Goal: Answer question/provide support: Share knowledge or assist other users

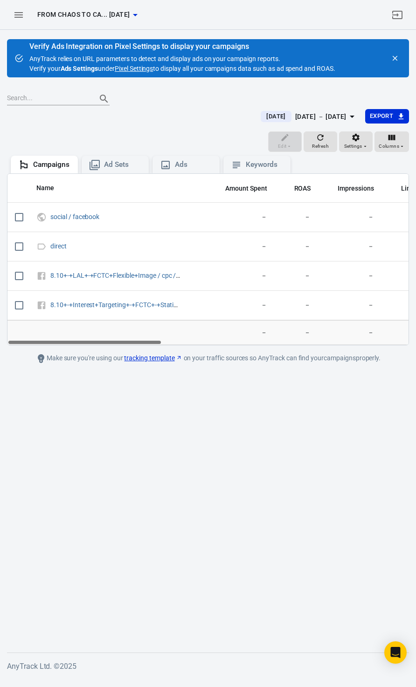
click at [20, 18] on icon "button" at bounding box center [18, 14] width 11 height 11
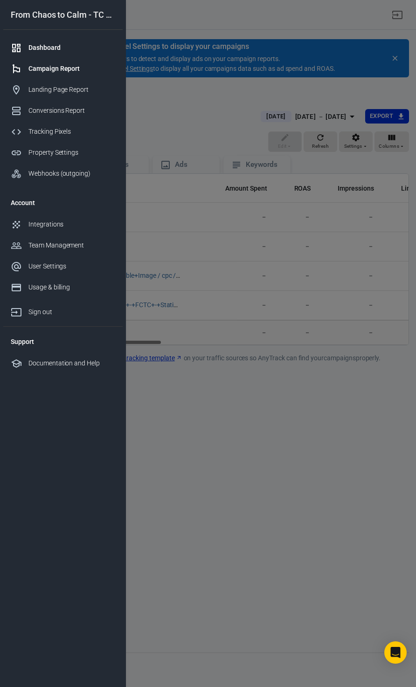
click at [30, 49] on div "Dashboard" at bounding box center [71, 48] width 87 height 10
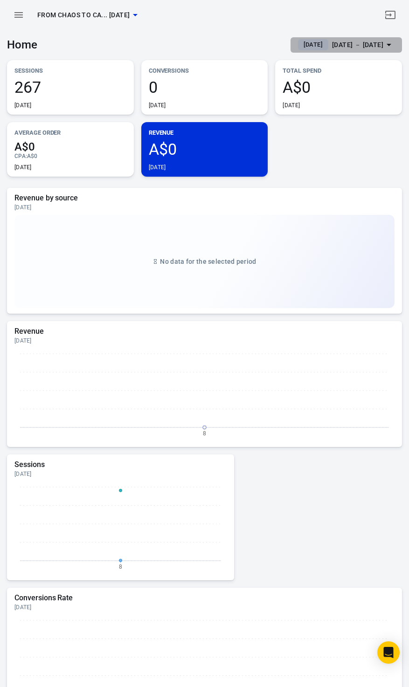
click at [332, 41] on div "Oct 8 － Oct 8, 2025" at bounding box center [357, 45] width 51 height 12
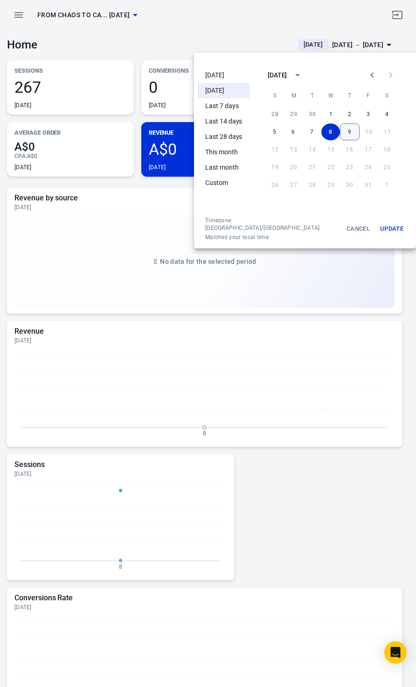
click at [340, 132] on button "9" at bounding box center [350, 131] width 20 height 17
click at [215, 78] on li "Today" at bounding box center [224, 75] width 52 height 15
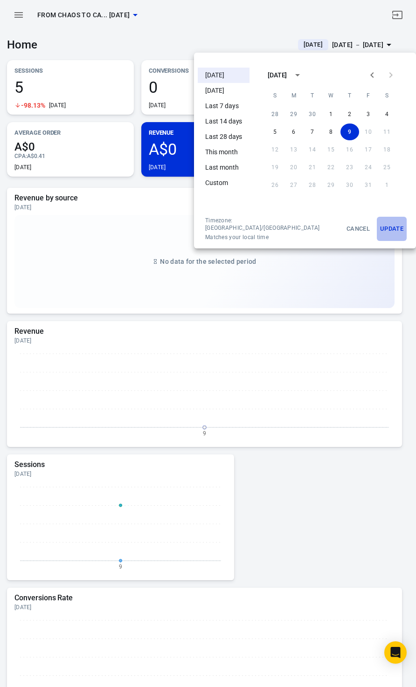
click at [376, 227] on button "Update" at bounding box center [391, 229] width 30 height 24
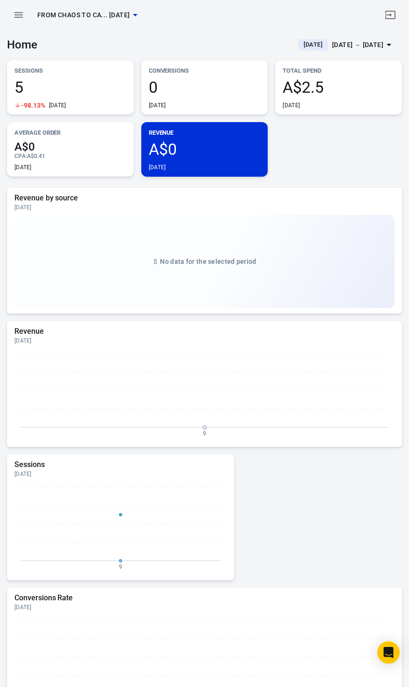
click at [209, 148] on span "A$0" at bounding box center [205, 149] width 112 height 16
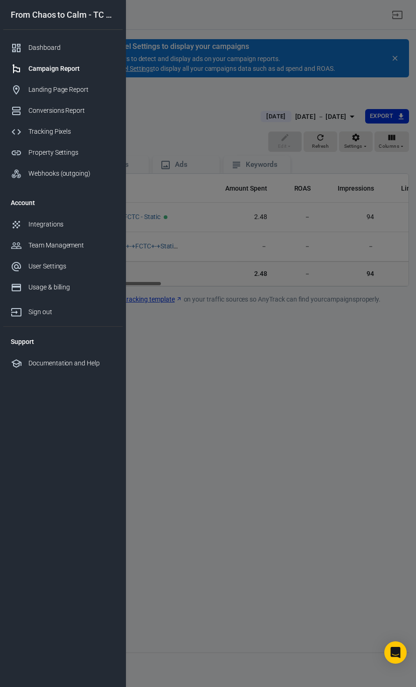
click at [287, 357] on div at bounding box center [208, 343] width 416 height 687
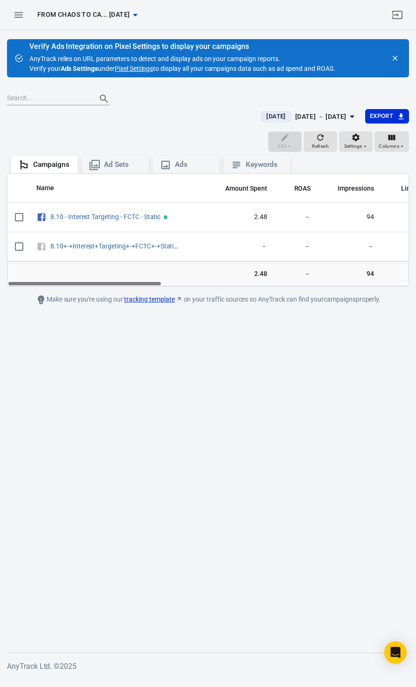
drag, startPoint x: 157, startPoint y: 282, endPoint x: 68, endPoint y: 301, distance: 90.9
click at [68, 301] on main "Verify Ads Integration on Pixel Settings to display your campaigns AnyTrack rel…" at bounding box center [208, 338] width 402 height 598
click at [19, 14] on icon "button" at bounding box center [18, 14] width 11 height 11
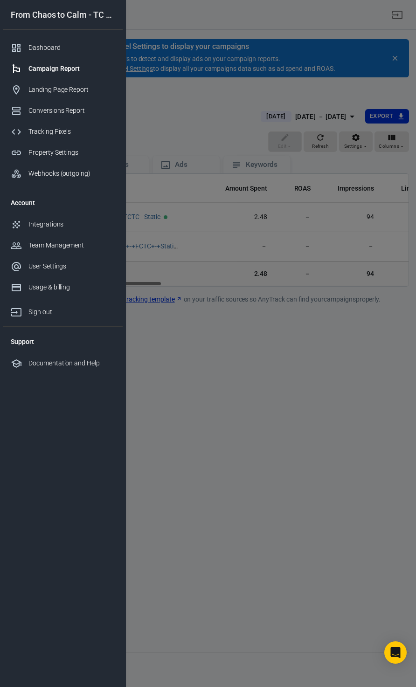
click at [19, 14] on div "From Chaos to Calm - TC Checkout [DATE] Dashboard Campaign Report Landing Page …" at bounding box center [208, 343] width 416 height 687
click at [53, 88] on div "Landing Page Report" at bounding box center [71, 90] width 87 height 10
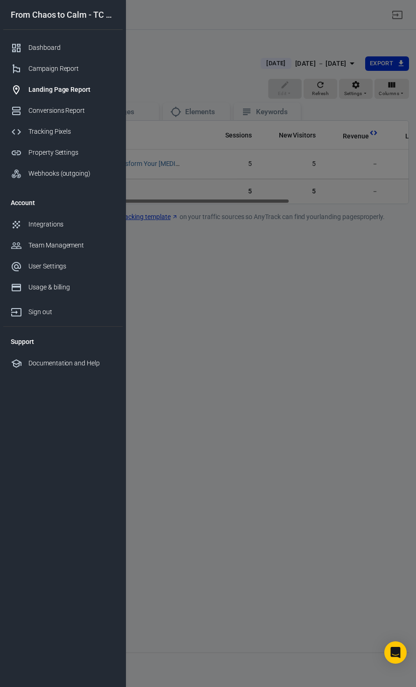
click at [214, 282] on div at bounding box center [208, 343] width 416 height 687
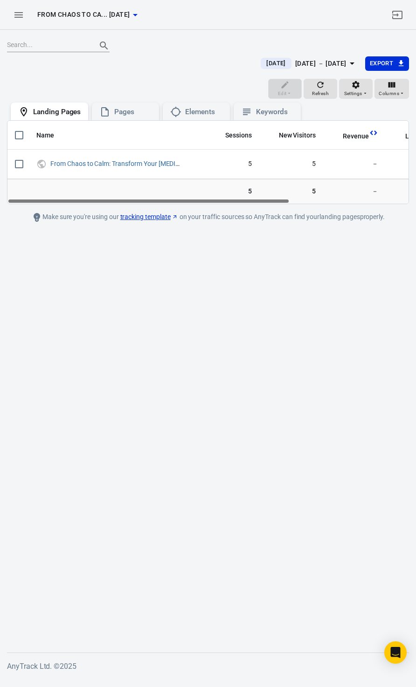
drag, startPoint x: 179, startPoint y: 203, endPoint x: 77, endPoint y: 195, distance: 102.4
click at [77, 195] on div "Name Sessions New Visitors Revenue Lead Purchase OutboundClick From Chaos to Ca…" at bounding box center [208, 162] width 402 height 84
click at [352, 89] on span "Settings" at bounding box center [353, 93] width 18 height 8
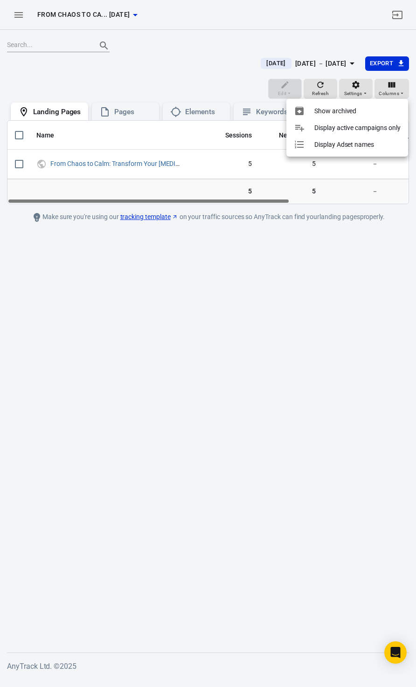
click at [132, 74] on div at bounding box center [208, 343] width 416 height 687
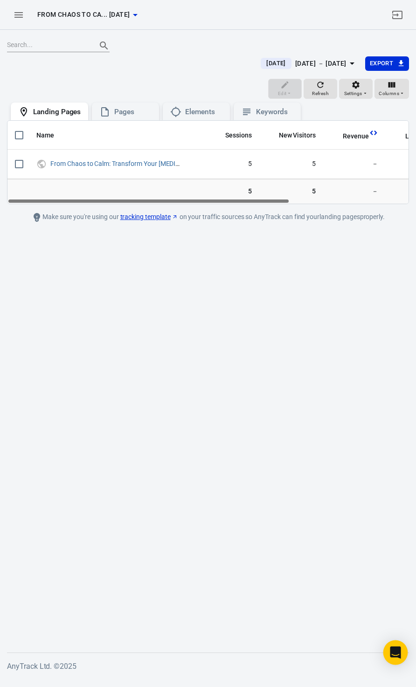
click at [396, 651] on icon "Open Intercom Messenger" at bounding box center [395, 652] width 11 height 12
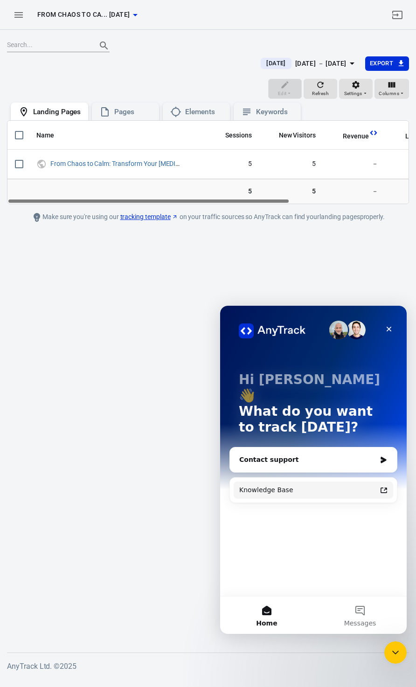
click at [298, 485] on div "Knowledge Base" at bounding box center [307, 490] width 137 height 10
click at [21, 20] on icon "button" at bounding box center [18, 14] width 11 height 11
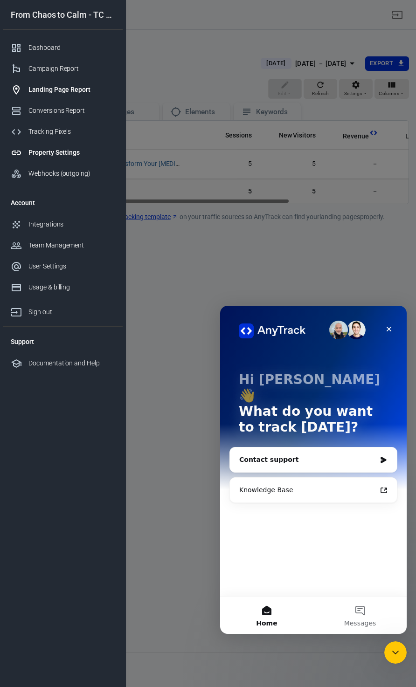
click at [55, 152] on div "Property Settings" at bounding box center [71, 153] width 87 height 10
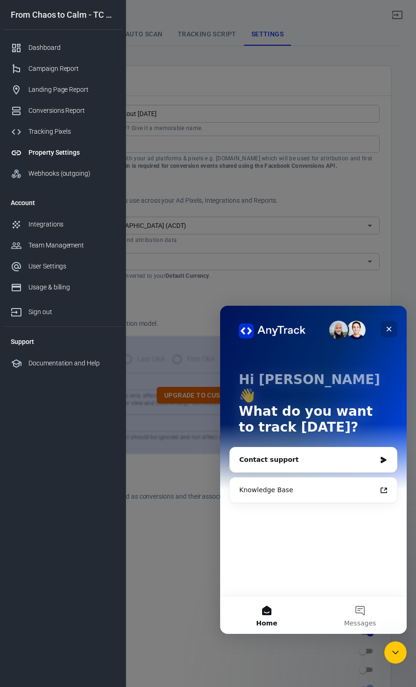
click at [393, 328] on div "Close" at bounding box center [388, 329] width 17 height 17
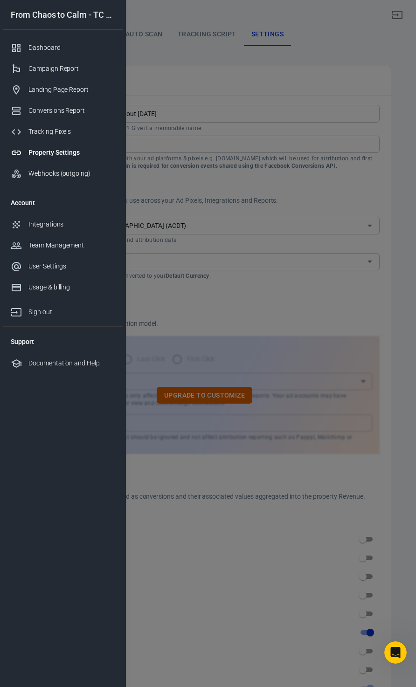
click at [317, 186] on div at bounding box center [208, 343] width 416 height 687
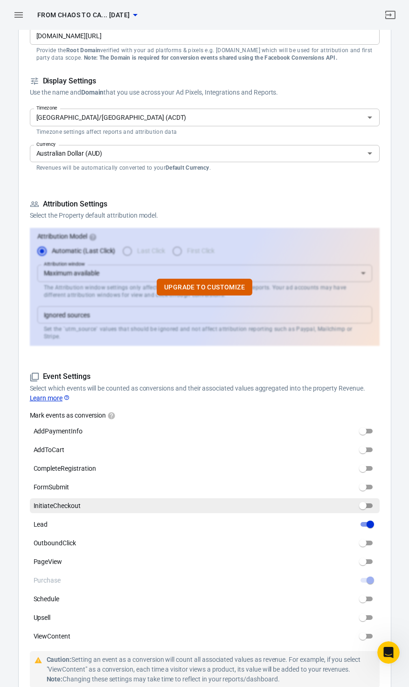
scroll to position [140, 0]
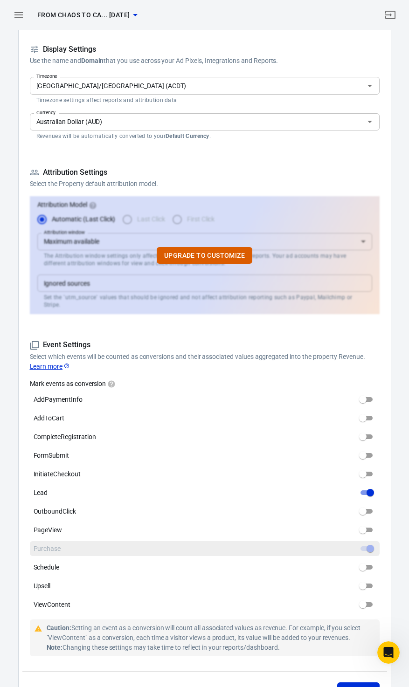
click at [41, 544] on span "Purchase" at bounding box center [47, 549] width 27 height 10
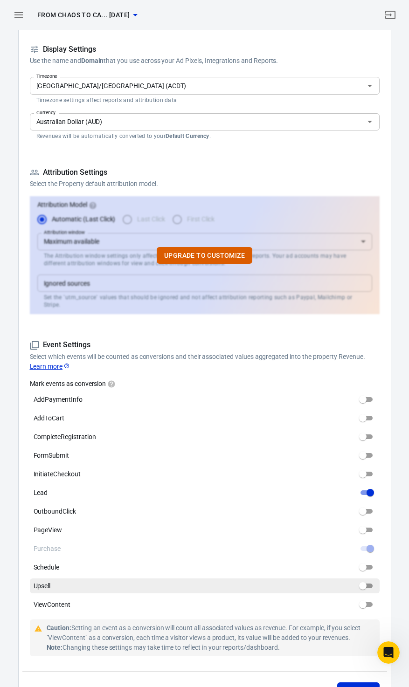
click at [368, 580] on input "Upsell" at bounding box center [363, 585] width 34 height 11
checkbox input "true"
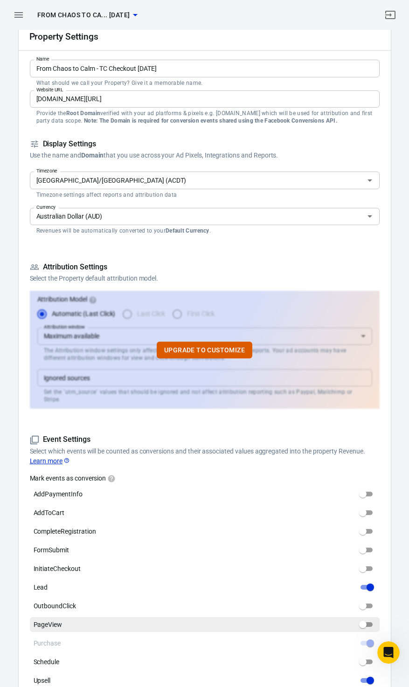
scroll to position [0, 0]
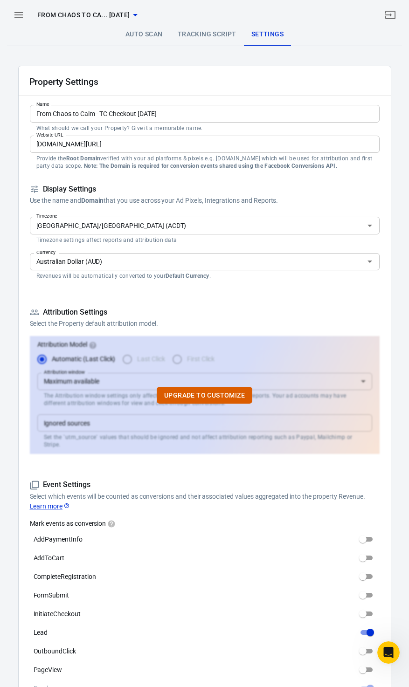
click at [147, 32] on link "Auto Scan" at bounding box center [144, 34] width 52 height 22
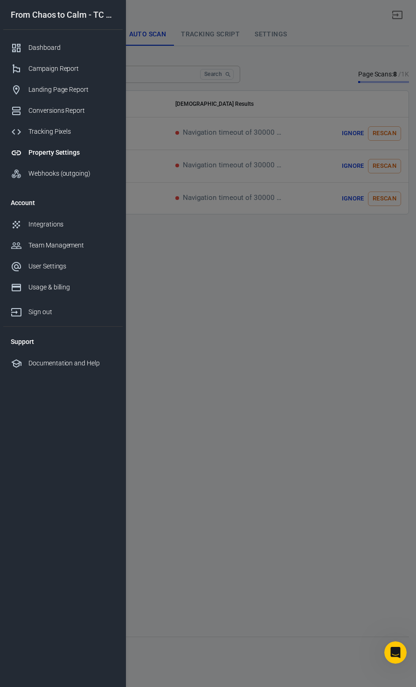
click at [291, 290] on div at bounding box center [208, 343] width 416 height 687
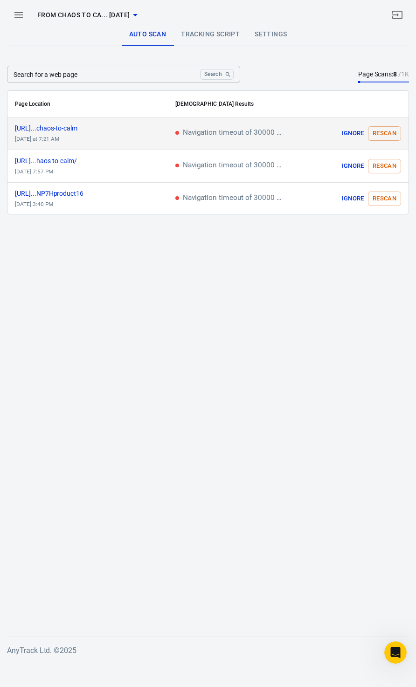
click at [384, 132] on button "Rescan" at bounding box center [384, 133] width 33 height 14
click at [213, 32] on link "Tracking Script" at bounding box center [210, 34] width 74 height 22
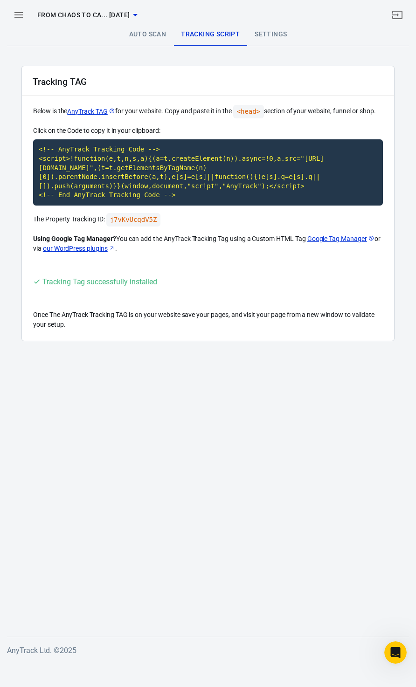
click at [263, 36] on link "Settings" at bounding box center [270, 34] width 47 height 22
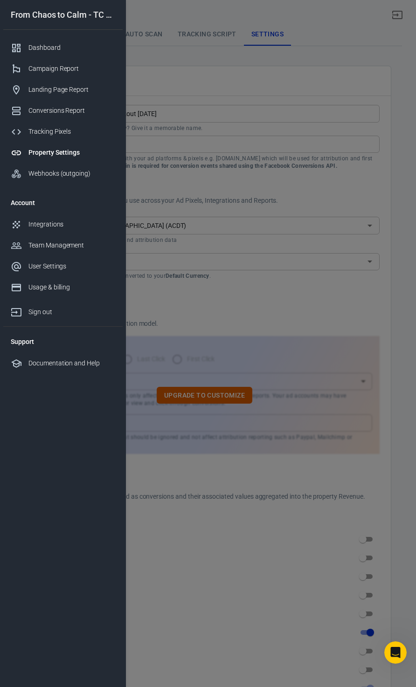
click at [267, 72] on div at bounding box center [208, 343] width 416 height 687
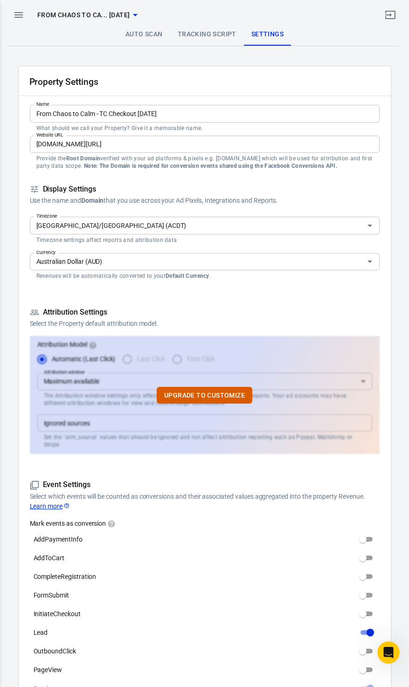
click at [267, 72] on div at bounding box center [204, 343] width 409 height 687
click at [144, 31] on link "Auto Scan" at bounding box center [144, 34] width 52 height 22
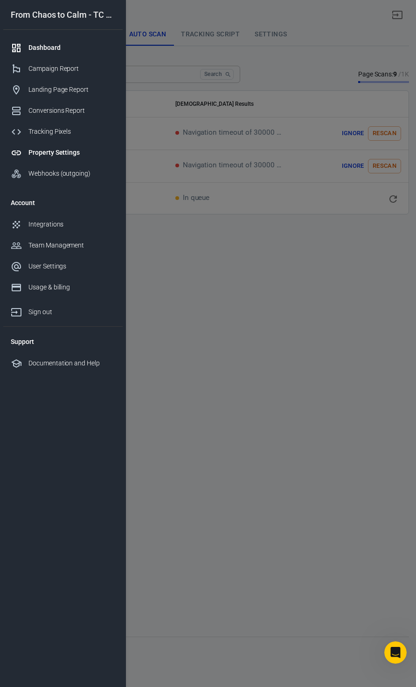
click at [58, 45] on div "Dashboard" at bounding box center [71, 48] width 87 height 10
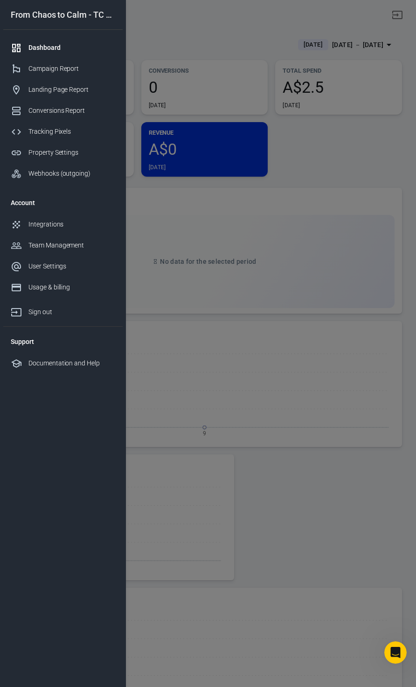
click at [193, 45] on div at bounding box center [208, 343] width 416 height 687
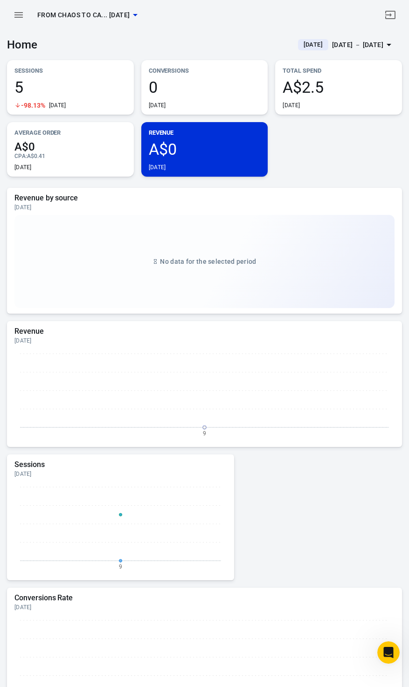
click at [364, 493] on div "Revenue by source Today No data for the selected period Revenue Today 9 Session…" at bounding box center [204, 521] width 395 height 666
click at [393, 649] on icon "Open Intercom Messenger" at bounding box center [386, 650] width 15 height 15
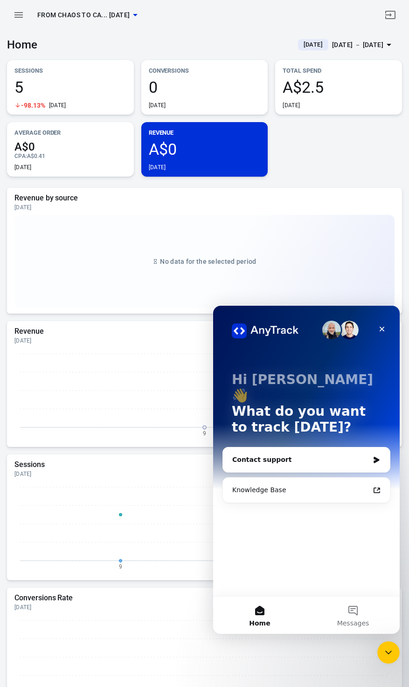
click at [294, 455] on div "Contact support" at bounding box center [300, 460] width 137 height 10
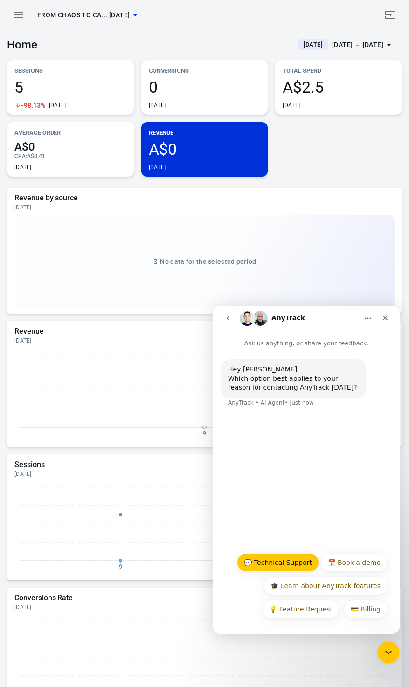
click at [305, 567] on button "💬 Technical Support" at bounding box center [278, 562] width 82 height 19
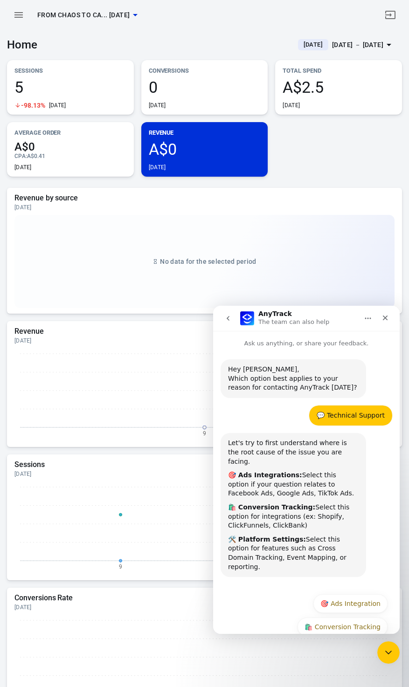
scroll to position [23, 0]
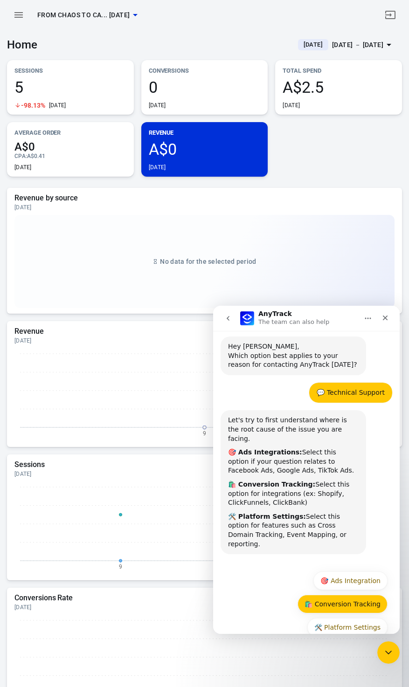
click at [361, 595] on button "🛍️ Conversion Tracking" at bounding box center [342, 604] width 90 height 19
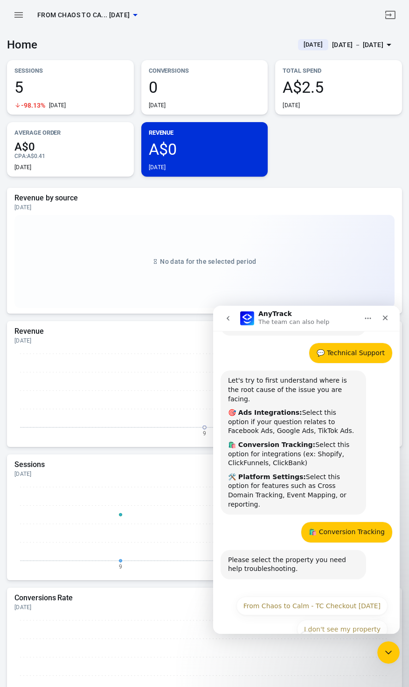
scroll to position [64, 0]
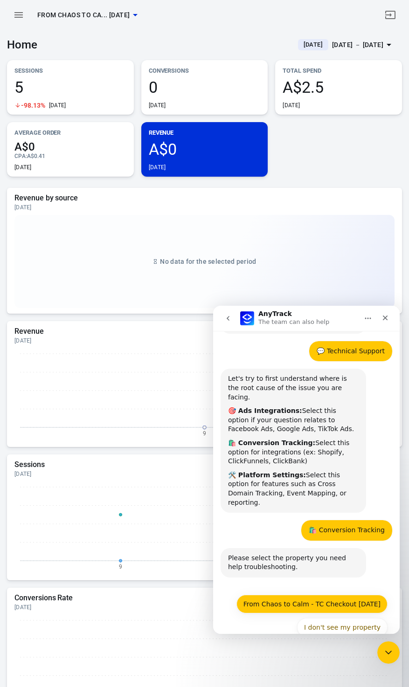
click at [355, 595] on button "From Chaos to Calm - TC Checkout [DATE]" at bounding box center [311, 604] width 151 height 19
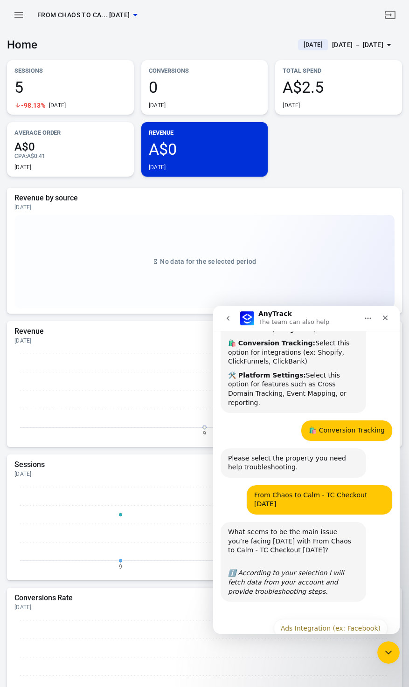
scroll to position [179, 0]
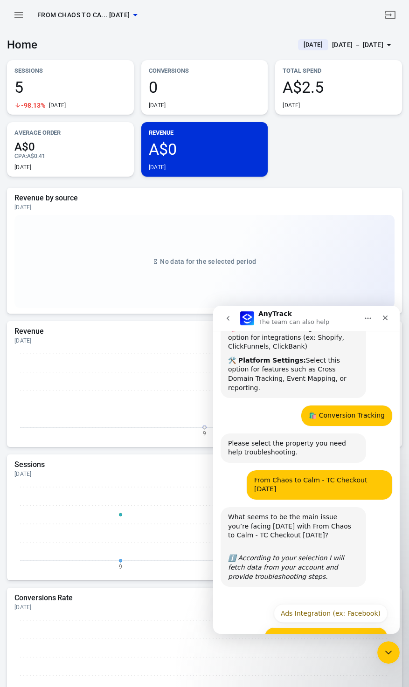
click at [372, 627] on button "Conversion Tracking (ex: Shopify)" at bounding box center [325, 636] width 123 height 19
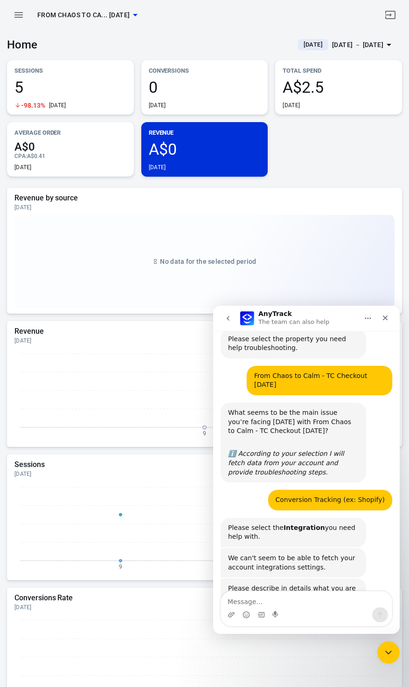
scroll to position [292, 0]
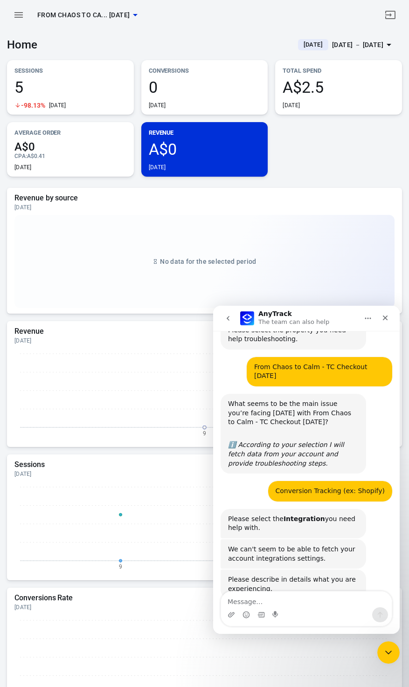
click at [267, 604] on textarea "Message…" at bounding box center [306, 599] width 171 height 16
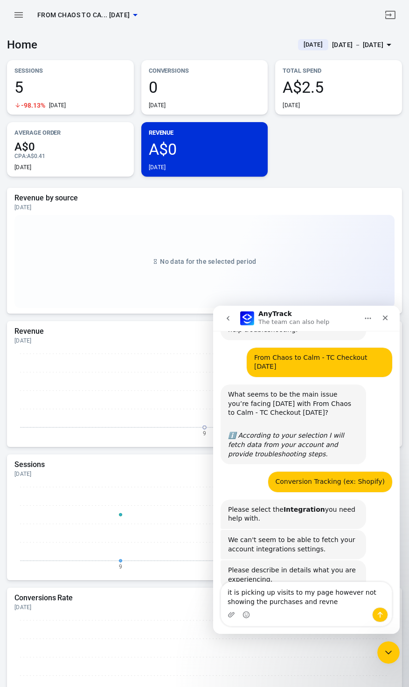
type textarea "it is picking up visits to my page however not showing the purchases and revneu"
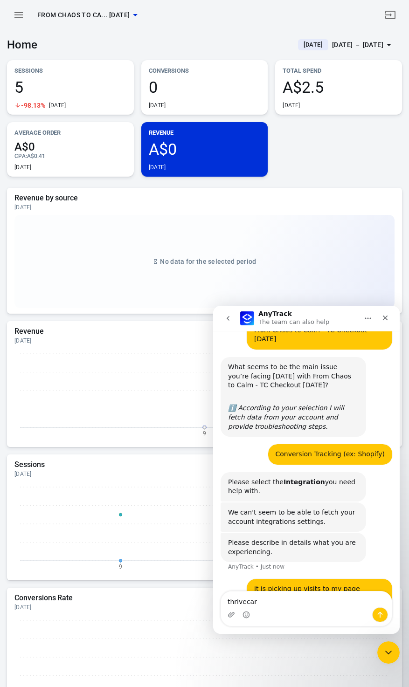
type textarea "thrivecart"
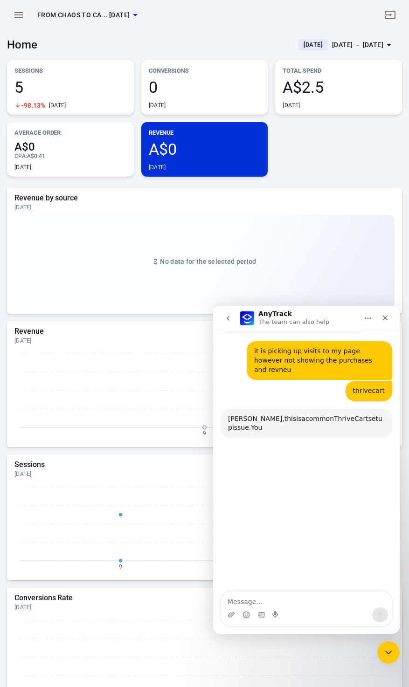
scroll to position [573, 0]
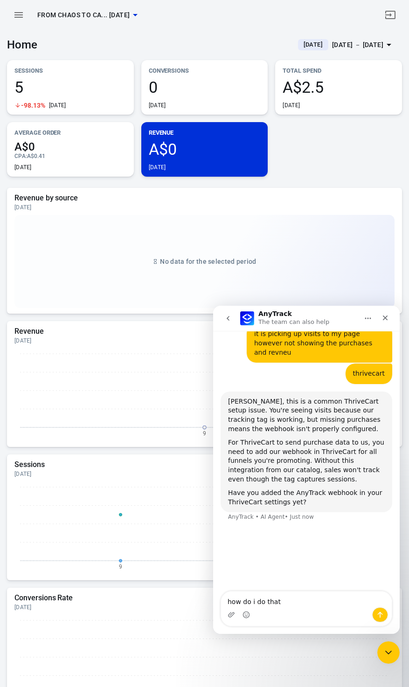
type textarea "how do i do that?"
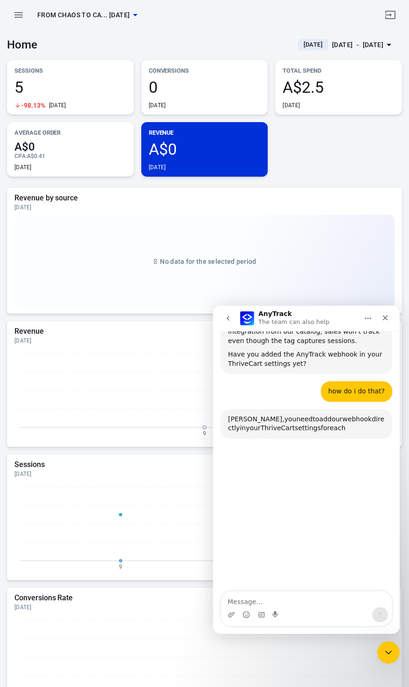
scroll to position [729, 0]
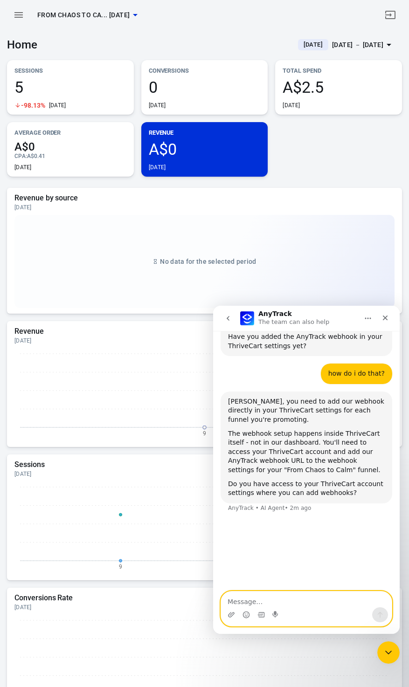
click at [303, 598] on textarea "Message…" at bounding box center [306, 599] width 171 height 16
type textarea "where do i find the webhook in anytrack"
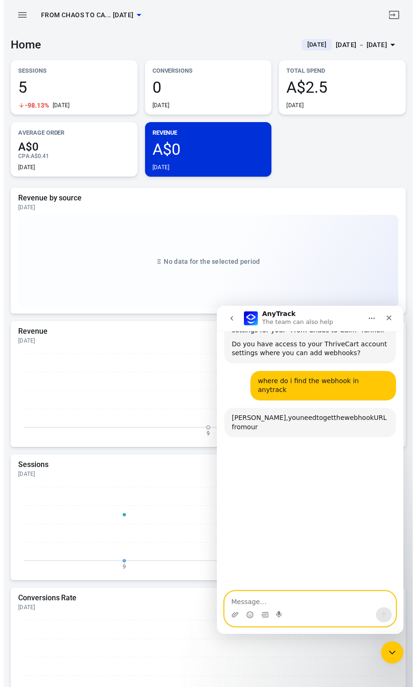
scroll to position [876, 0]
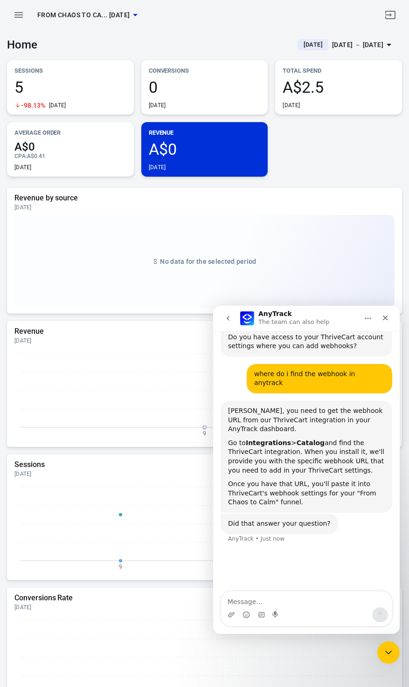
click at [23, 17] on icon "button" at bounding box center [18, 15] width 8 height 6
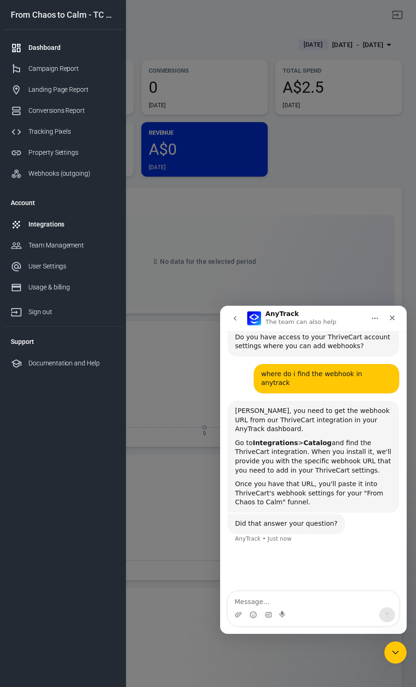
click at [49, 220] on div "Integrations" at bounding box center [71, 224] width 87 height 10
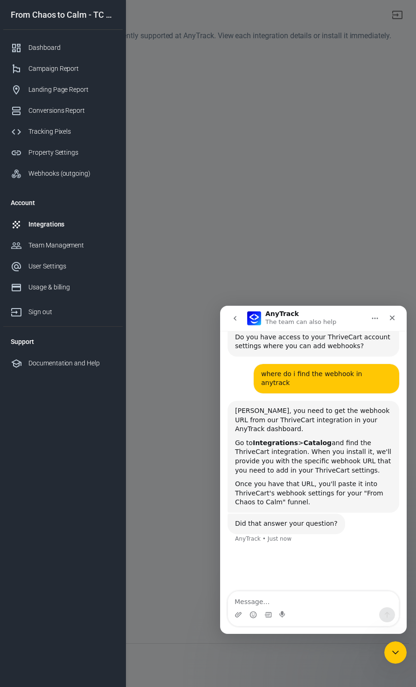
click at [267, 93] on div at bounding box center [208, 343] width 416 height 687
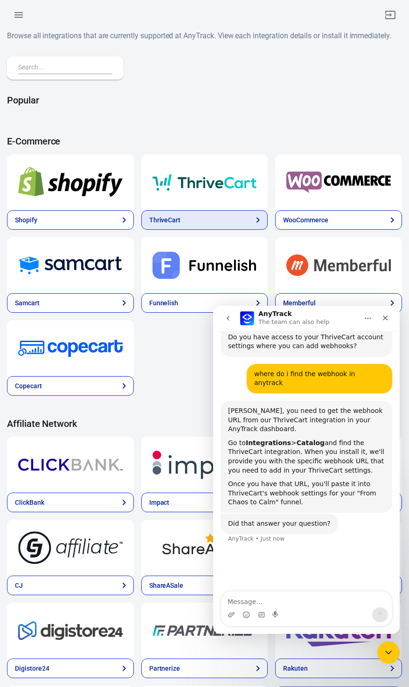
click at [222, 220] on link "ThriveCart" at bounding box center [204, 220] width 127 height 20
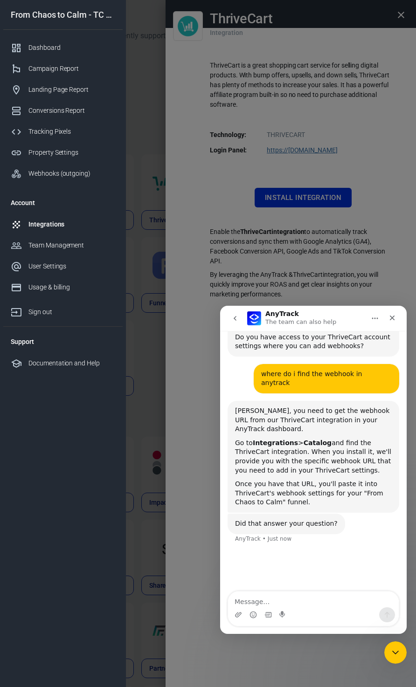
click at [326, 239] on div at bounding box center [208, 343] width 416 height 687
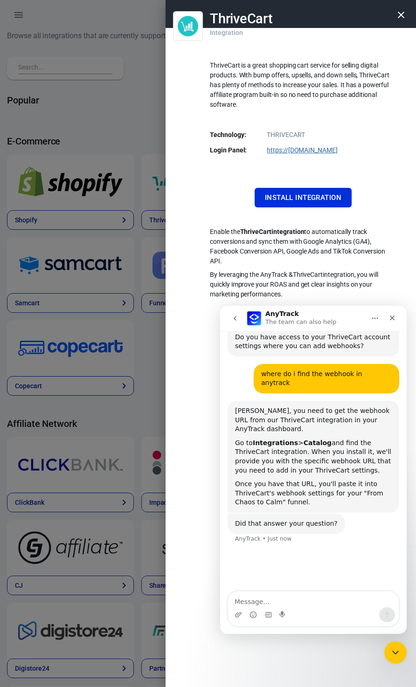
click at [370, 318] on button "Home" at bounding box center [375, 318] width 18 height 18
click at [340, 287] on p "By leveraging the AnyTrack & ThriveCart integration, you will quickly improve y…" at bounding box center [303, 284] width 186 height 29
click at [382, 280] on p "By leveraging the AnyTrack & ThriveCart integration, you will quickly improve y…" at bounding box center [303, 284] width 186 height 29
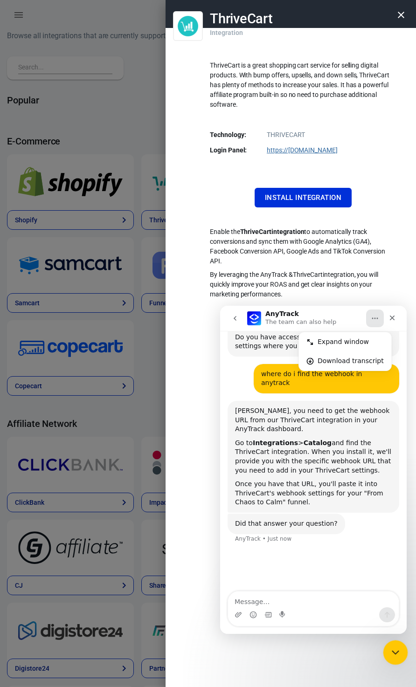
click at [397, 652] on icon "Close Intercom Messenger" at bounding box center [393, 650] width 11 height 11
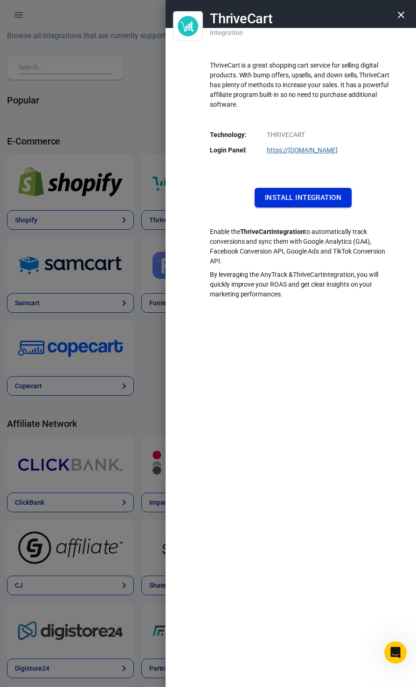
click at [292, 201] on button "Install Integration" at bounding box center [302, 198] width 97 height 20
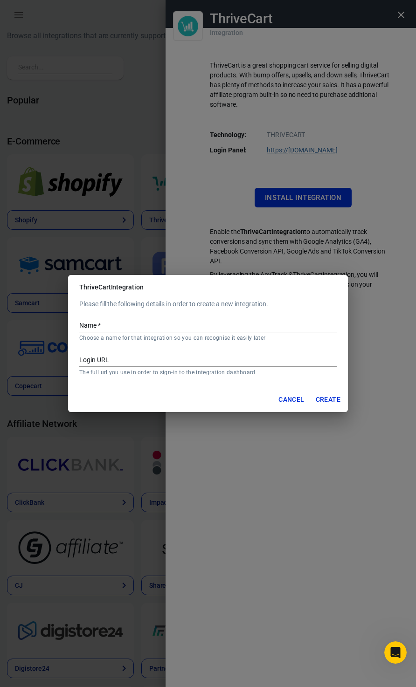
click at [139, 322] on input "Name   *" at bounding box center [207, 326] width 257 height 12
type input "F"
type input "Thrivecart"
click at [158, 359] on input "Login URL" at bounding box center [207, 361] width 257 height 12
paste input "[URL][DOMAIN_NAME]"
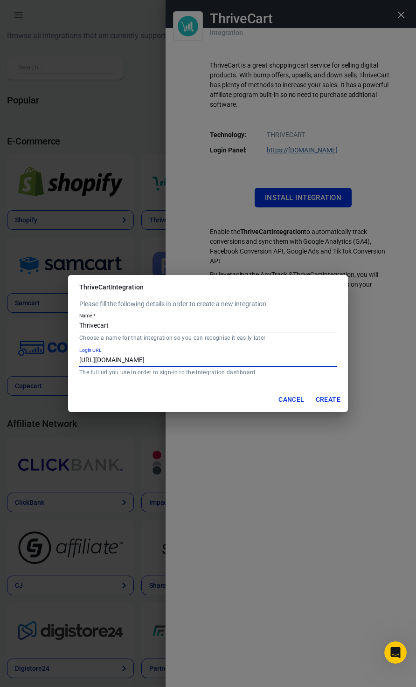
type input "[URL][DOMAIN_NAME]"
click at [336, 398] on button "Create" at bounding box center [328, 399] width 32 height 17
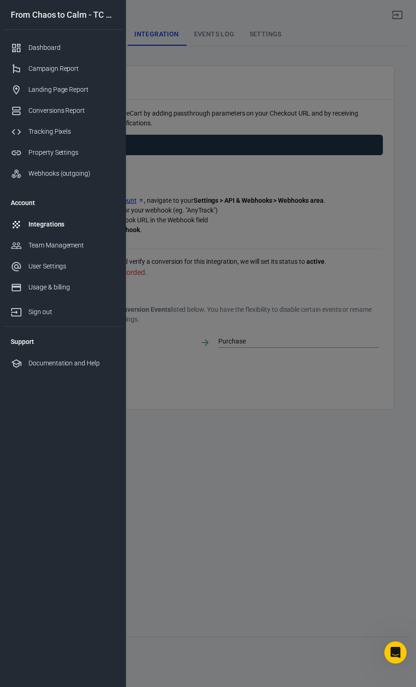
click at [255, 112] on div at bounding box center [208, 343] width 416 height 687
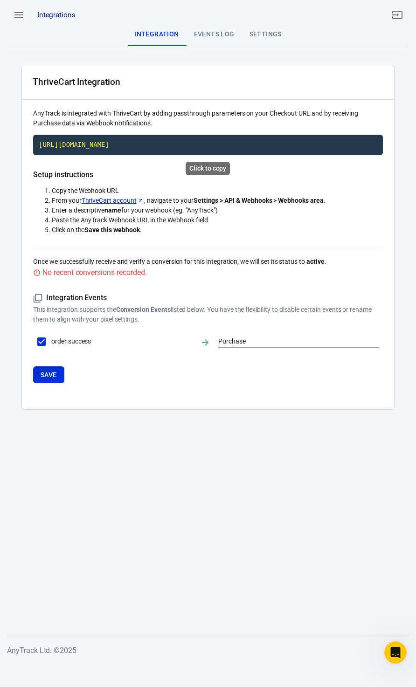
click at [103, 146] on code "[URL][DOMAIN_NAME]" at bounding box center [207, 145] width 349 height 21
click at [220, 37] on div "Events Log" at bounding box center [213, 34] width 55 height 22
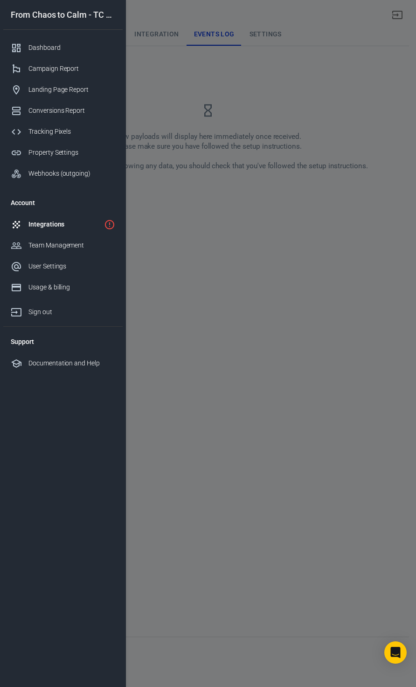
click at [369, 184] on div at bounding box center [208, 343] width 416 height 687
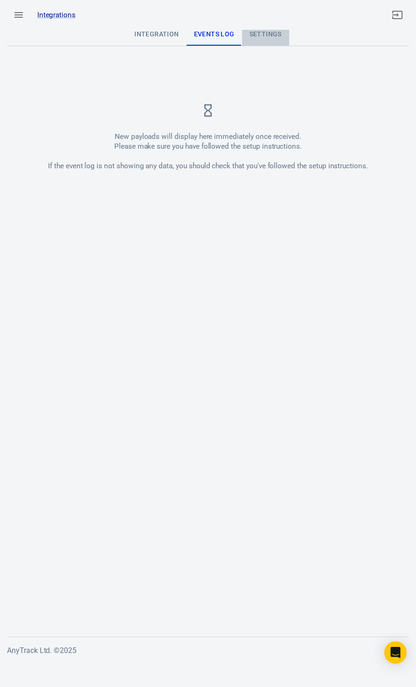
click at [263, 41] on div "Settings" at bounding box center [265, 34] width 47 height 22
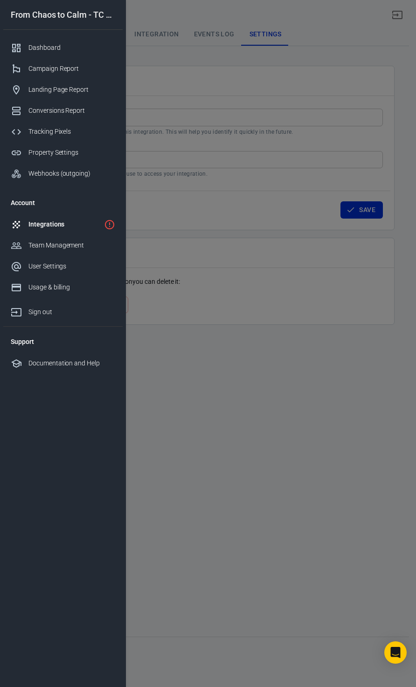
click at [251, 65] on div at bounding box center [208, 343] width 416 height 687
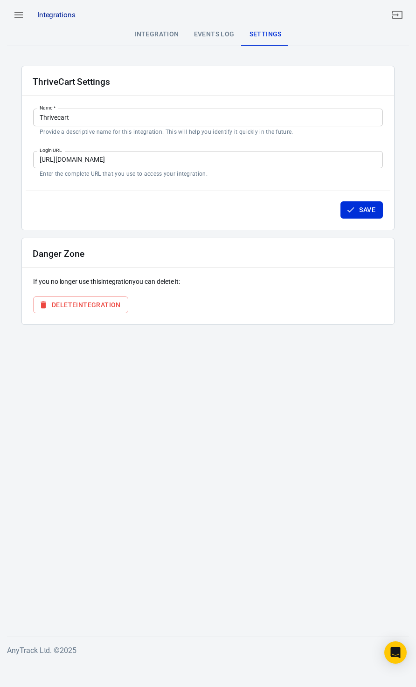
click at [171, 36] on div "Integration" at bounding box center [156, 34] width 59 height 22
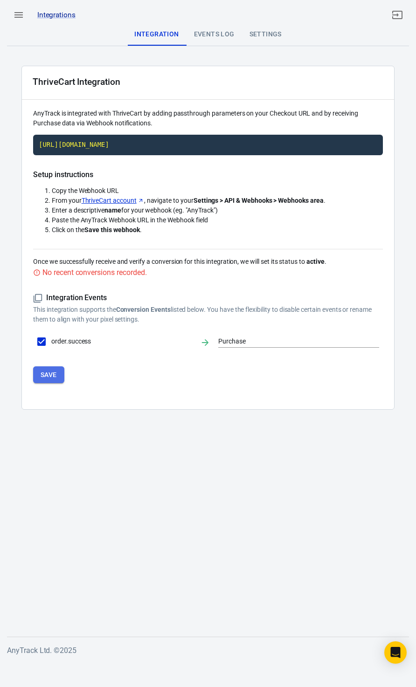
click at [52, 370] on button "Save" at bounding box center [48, 374] width 31 height 17
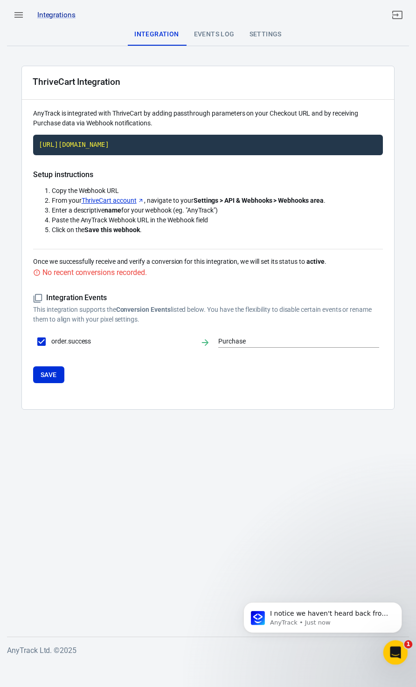
click at [397, 643] on div "Open Intercom Messenger" at bounding box center [393, 651] width 31 height 31
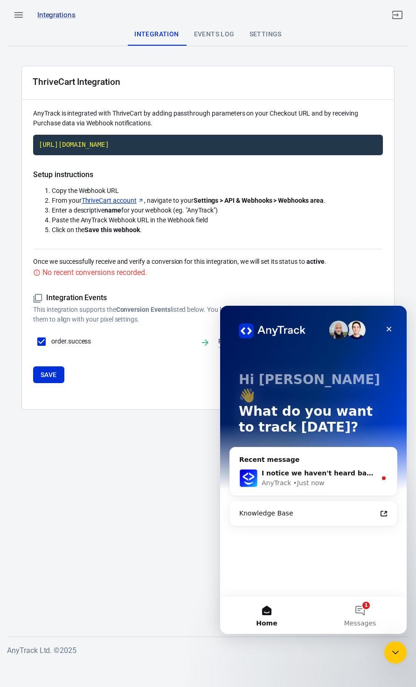
click at [287, 478] on div "AnyTrack" at bounding box center [275, 483] width 29 height 10
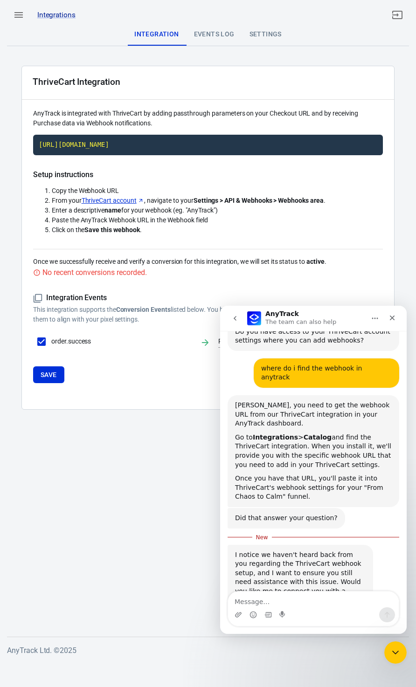
scroll to position [885, 0]
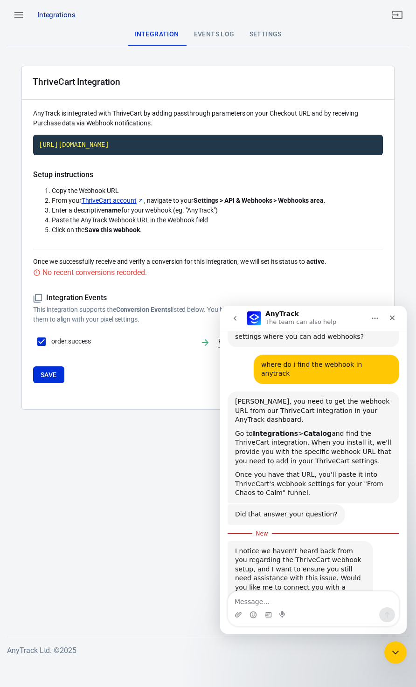
click at [295, 603] on textarea "Message…" at bounding box center [313, 599] width 171 height 16
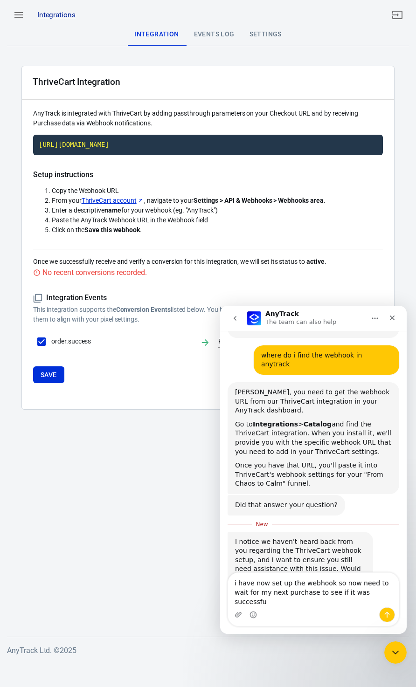
type textarea "i have now set up the webhook so now need to wait for my next purchase to see i…"
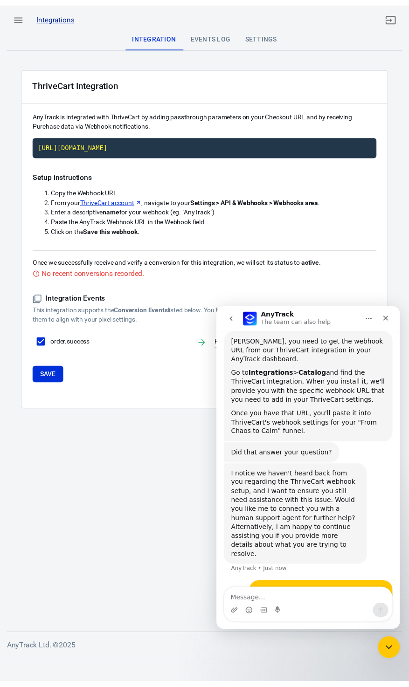
scroll to position [946, 0]
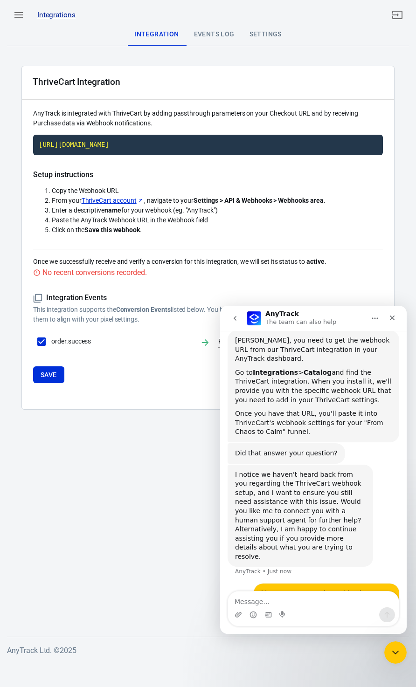
click at [57, 15] on link "Integrations" at bounding box center [56, 15] width 38 height 10
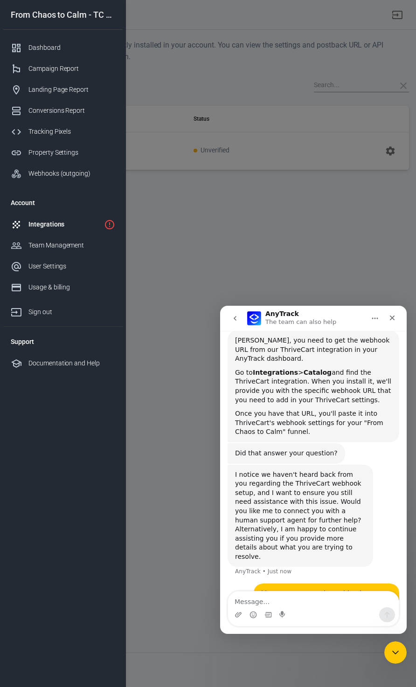
click at [279, 246] on div at bounding box center [208, 343] width 416 height 687
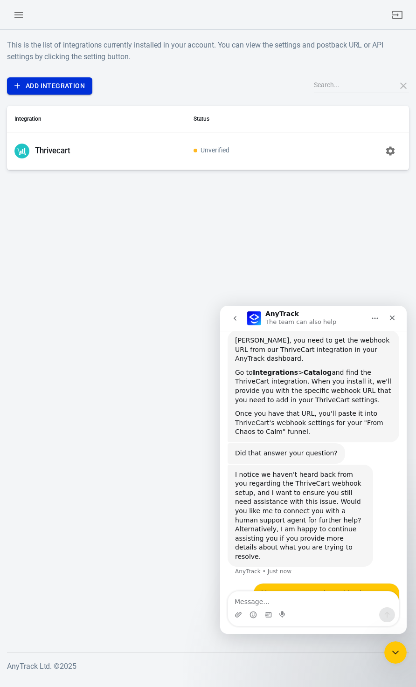
click at [57, 83] on link "Add Integration" at bounding box center [49, 85] width 85 height 17
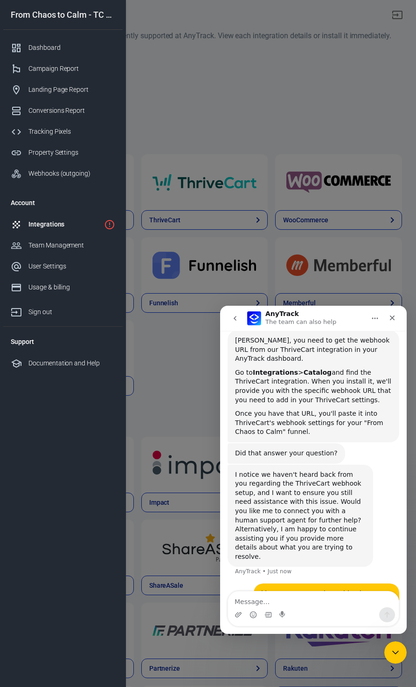
click at [303, 92] on div at bounding box center [208, 343] width 416 height 687
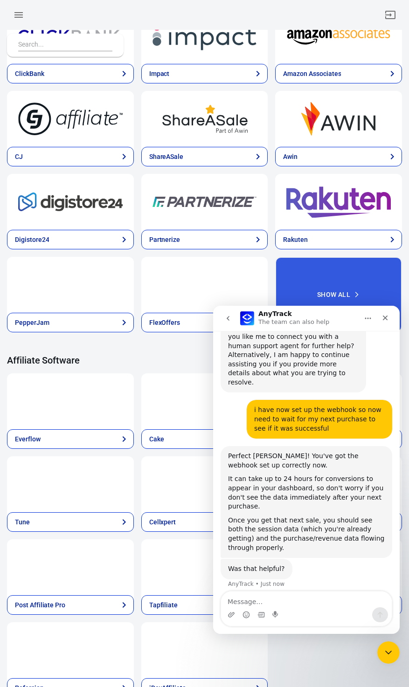
scroll to position [466, 0]
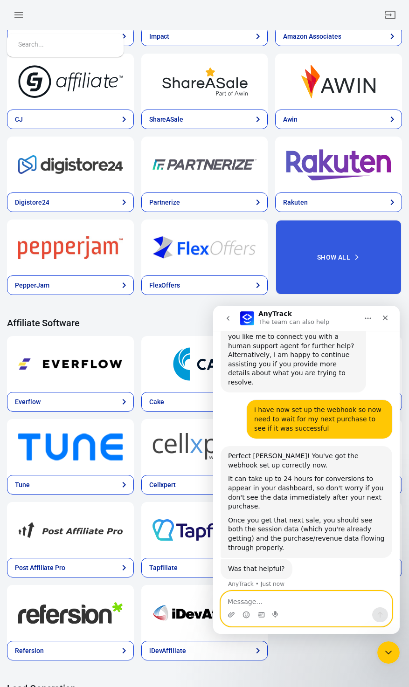
click at [345, 602] on textarea "Message…" at bounding box center [306, 599] width 171 height 16
type textarea "u"
type textarea "yes"
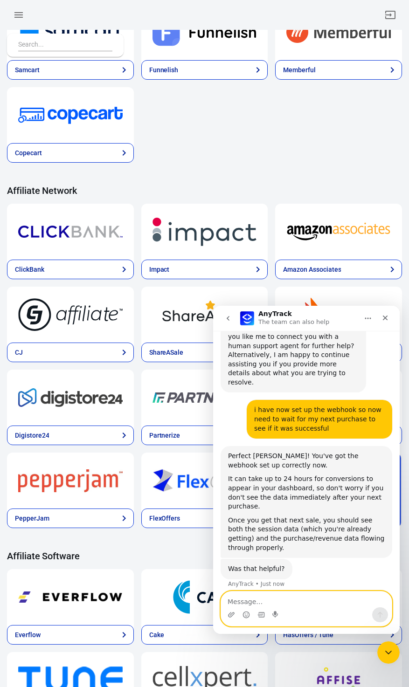
scroll to position [0, 0]
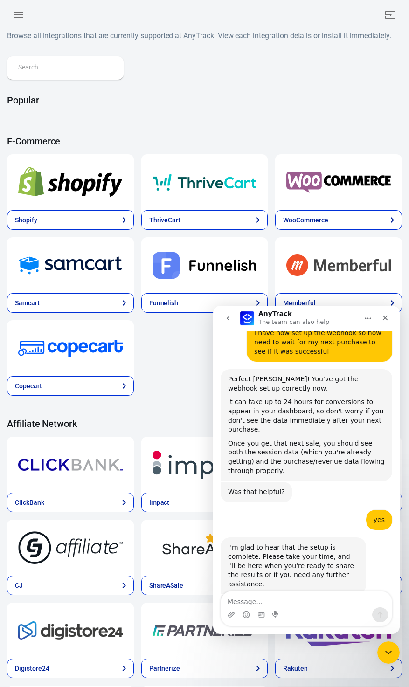
scroll to position [1198, 0]
click at [384, 322] on div "Close" at bounding box center [384, 317] width 17 height 17
